Goal: Task Accomplishment & Management: Use online tool/utility

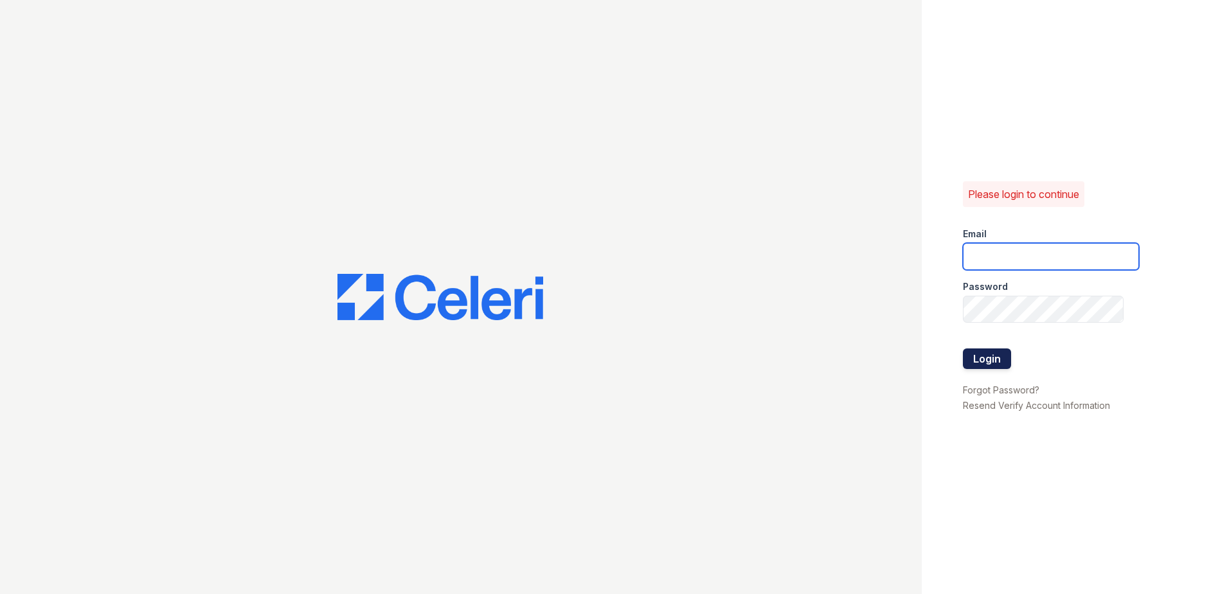
type input "[EMAIL_ADDRESS][DOMAIN_NAME]"
click at [1005, 352] on button "Login" at bounding box center [987, 359] width 48 height 21
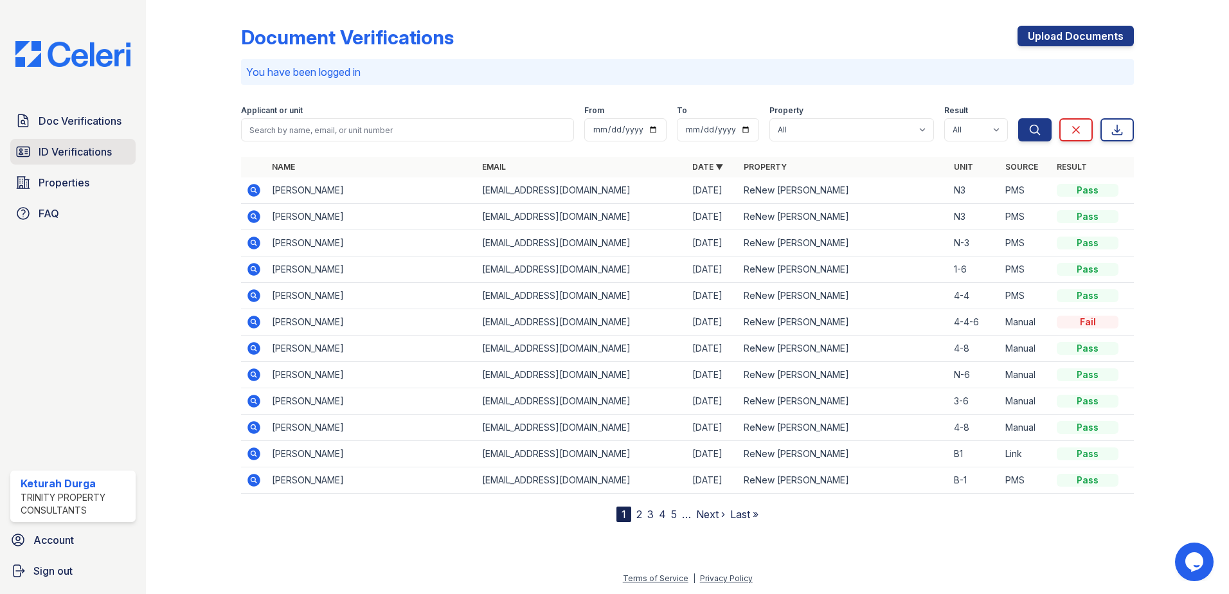
click at [71, 156] on span "ID Verifications" at bounding box center [75, 151] width 73 height 15
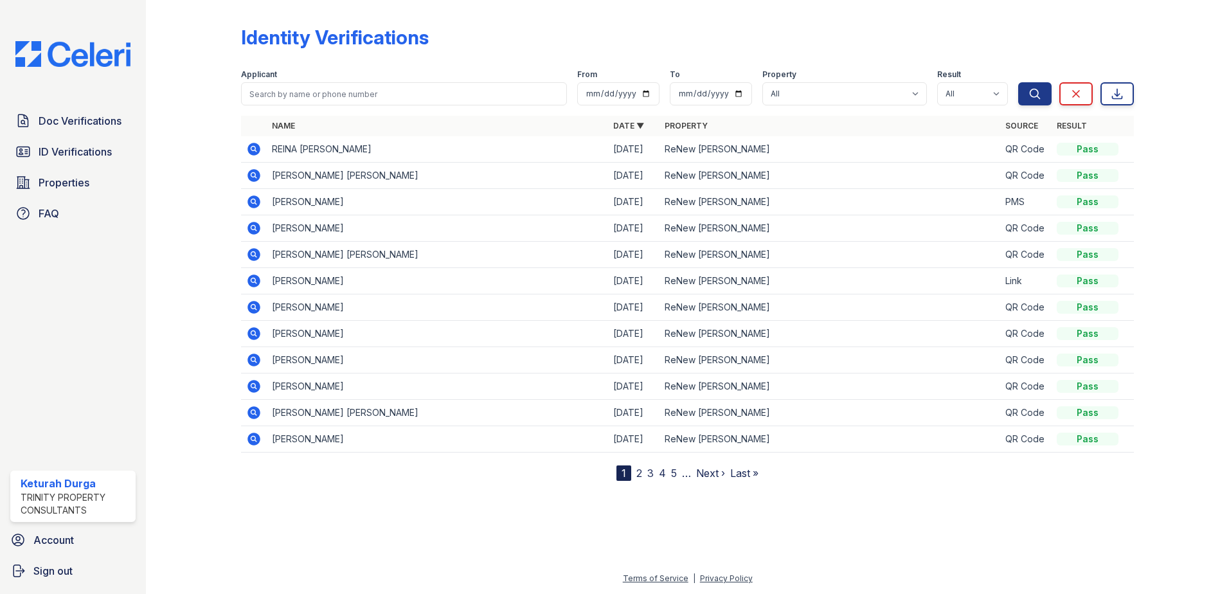
click at [255, 174] on icon at bounding box center [253, 175] width 15 height 15
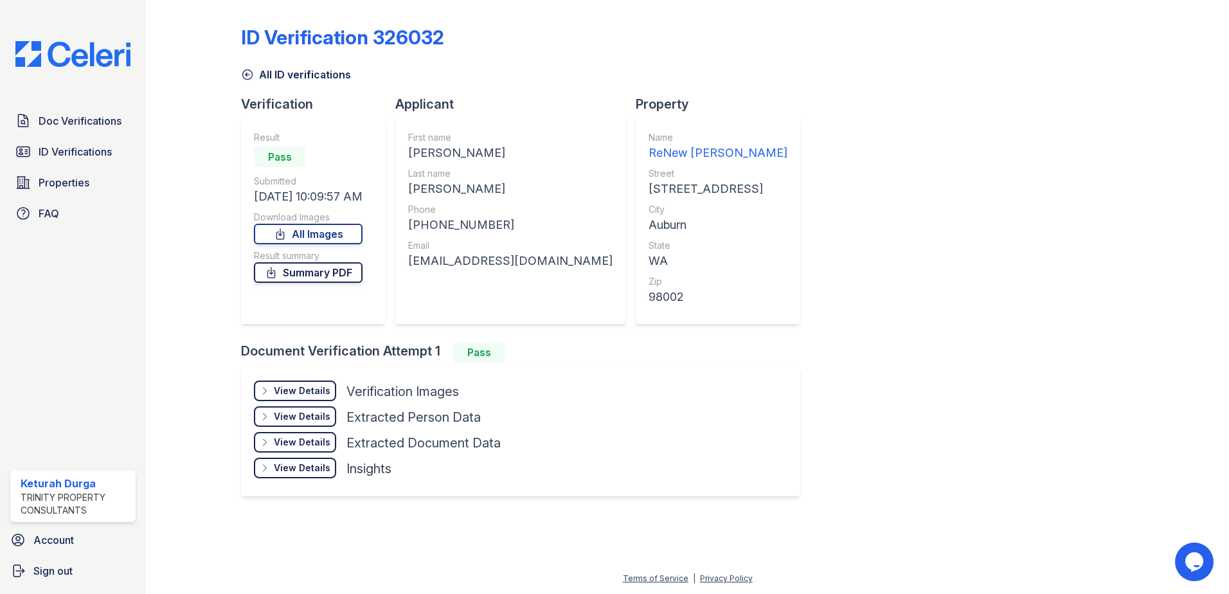
click at [299, 271] on link "Summary PDF" at bounding box center [308, 272] width 109 height 21
click at [244, 77] on icon at bounding box center [247, 74] width 13 height 13
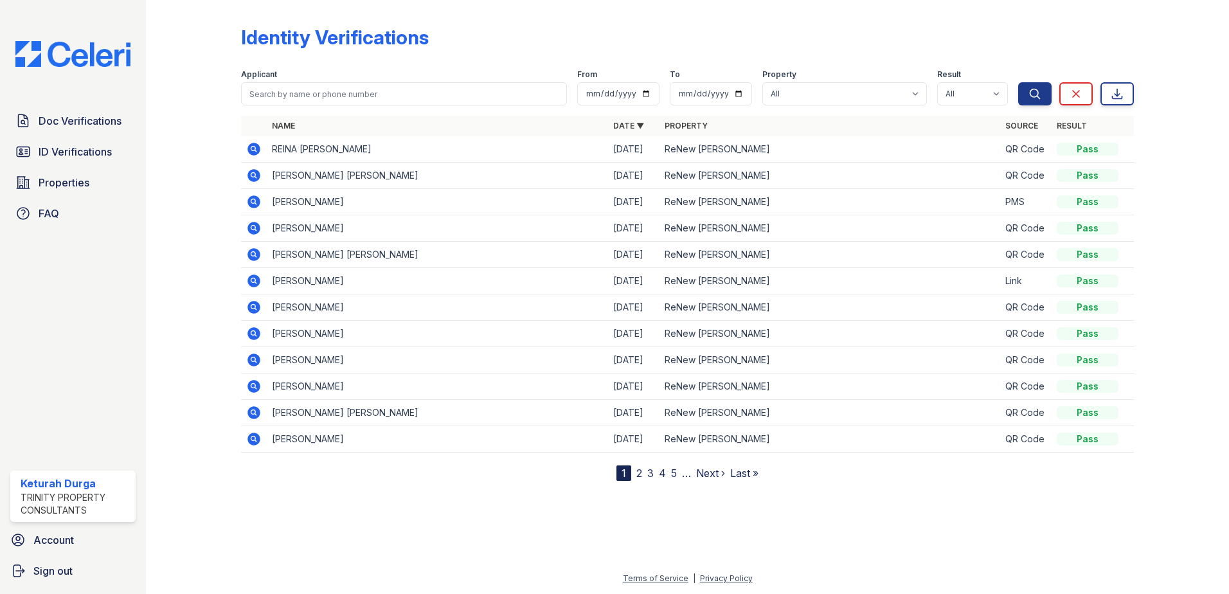
click at [253, 152] on icon at bounding box center [254, 149] width 13 height 13
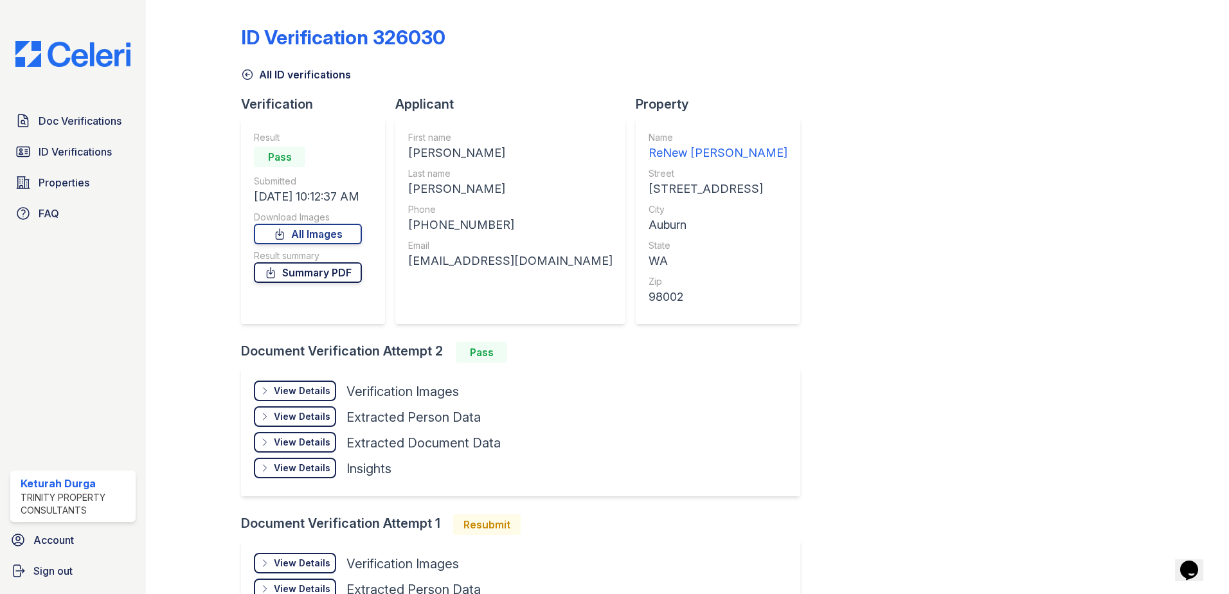
click at [316, 271] on link "Summary PDF" at bounding box center [308, 272] width 108 height 21
click at [66, 120] on span "Doc Verifications" at bounding box center [80, 120] width 83 height 15
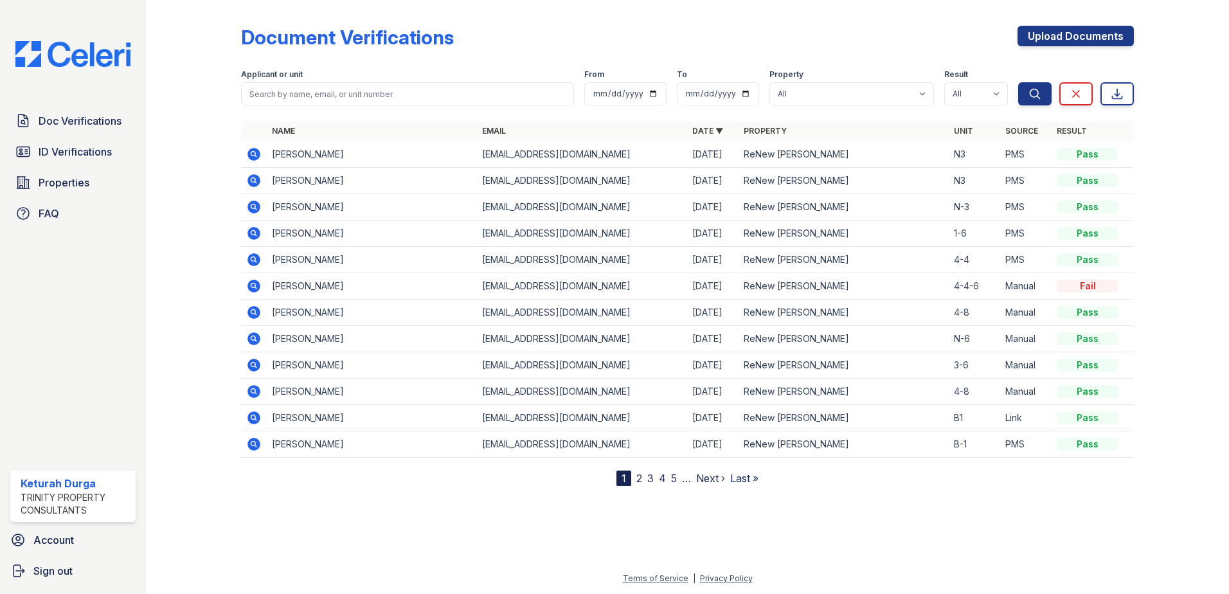
click at [805, 37] on div "Document Verifications Upload Documents" at bounding box center [687, 42] width 893 height 33
click at [790, 39] on div "Document Verifications Upload Documents" at bounding box center [687, 42] width 893 height 33
click at [71, 118] on span "Doc Verifications" at bounding box center [80, 120] width 83 height 15
